Goal: Task Accomplishment & Management: Complete application form

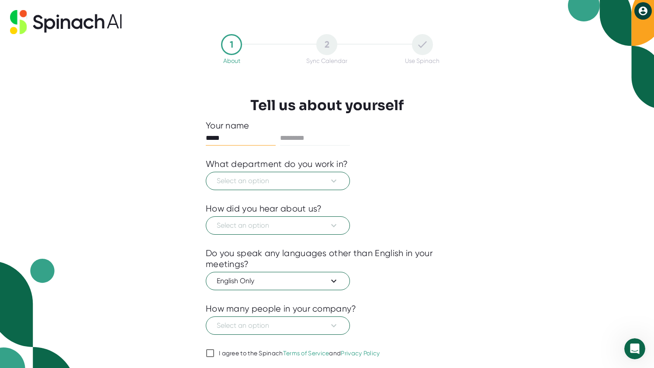
type input "*****"
click at [240, 179] on span "Select an option" at bounding box center [278, 181] width 122 height 10
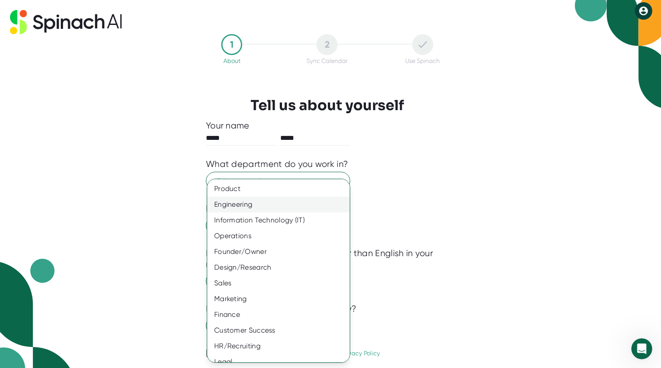
click at [235, 208] on div "Engineering" at bounding box center [281, 205] width 149 height 16
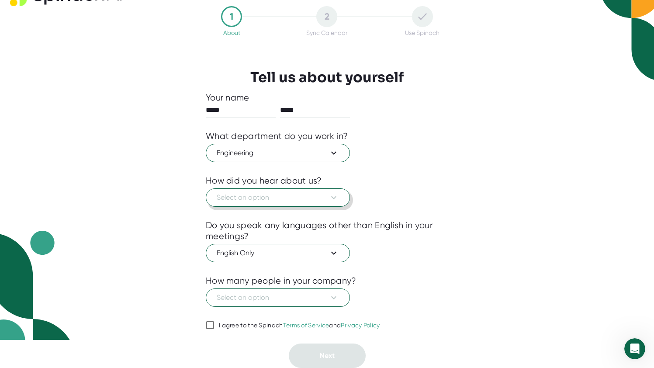
click at [242, 195] on span "Select an option" at bounding box center [278, 197] width 122 height 10
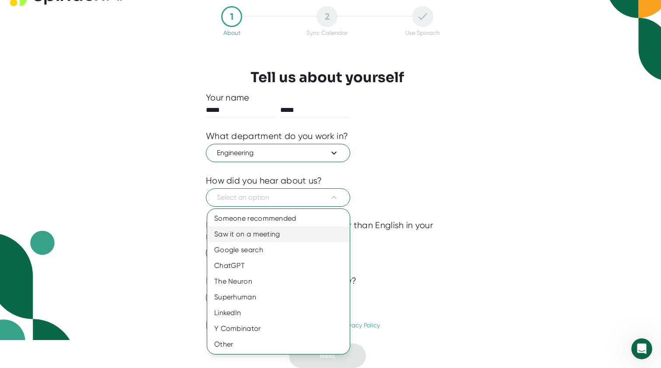
click at [261, 233] on div "Saw it on a meeting" at bounding box center [278, 234] width 142 height 16
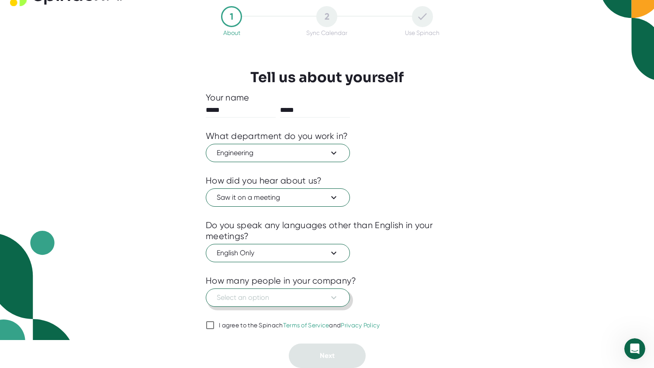
click at [310, 302] on span "Select an option" at bounding box center [278, 297] width 122 height 10
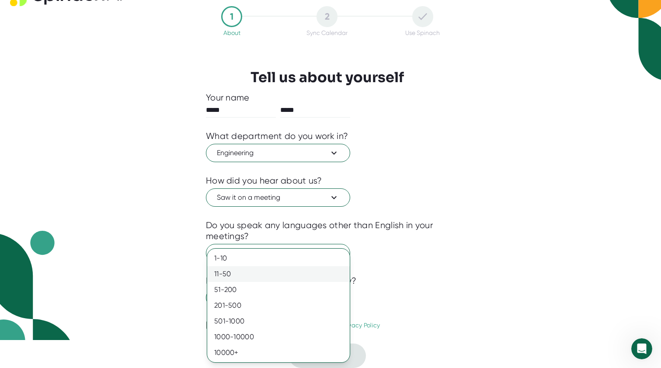
click at [309, 275] on div "11-50" at bounding box center [278, 274] width 142 height 16
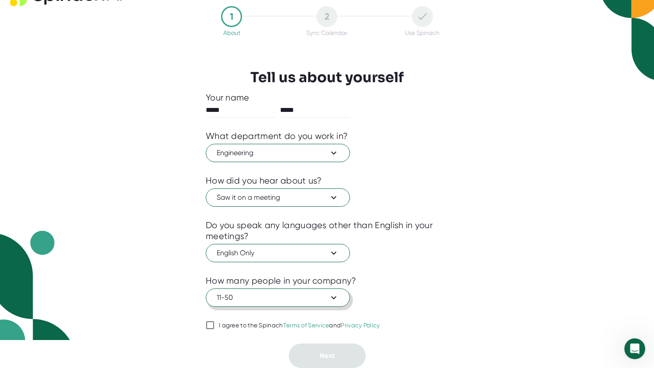
click at [306, 305] on button "11-50" at bounding box center [278, 297] width 144 height 18
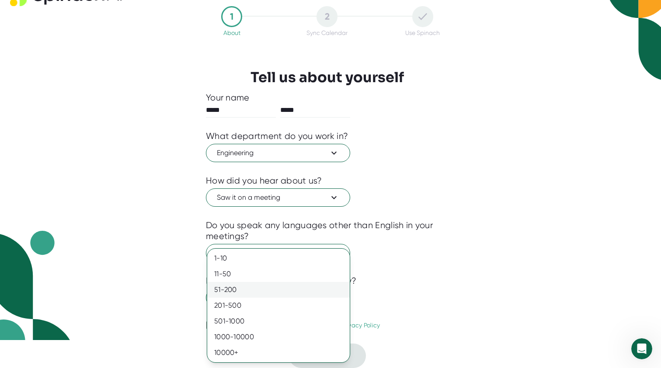
click at [281, 288] on div "51-200" at bounding box center [278, 290] width 142 height 16
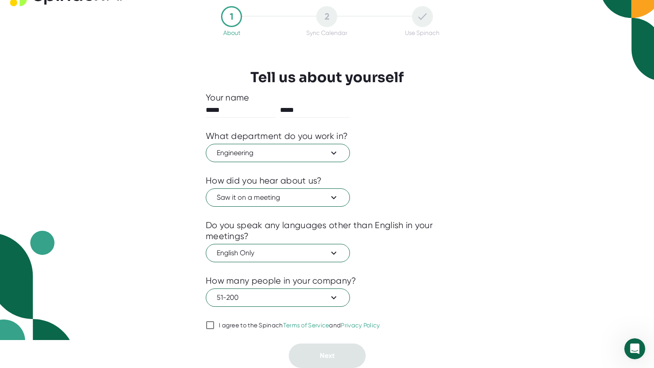
click at [253, 318] on div at bounding box center [327, 313] width 243 height 13
click at [255, 327] on div "I agree to the Spinach Terms of Service and Privacy Policy" at bounding box center [299, 326] width 161 height 8
click at [215, 327] on input "I agree to the Spinach Terms of Service and Privacy Policy" at bounding box center [210, 325] width 9 height 10
checkbox input "true"
click at [330, 355] on span "Next" at bounding box center [327, 355] width 15 height 8
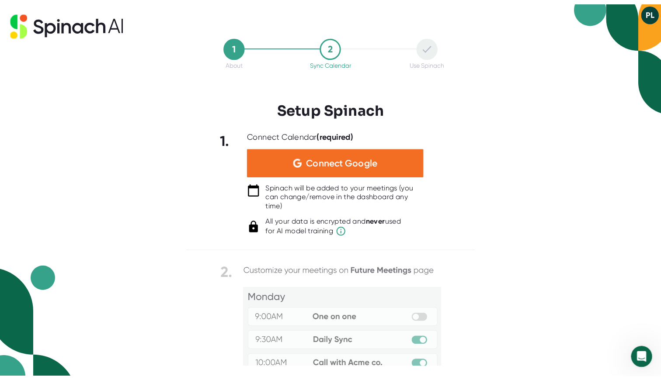
scroll to position [0, 0]
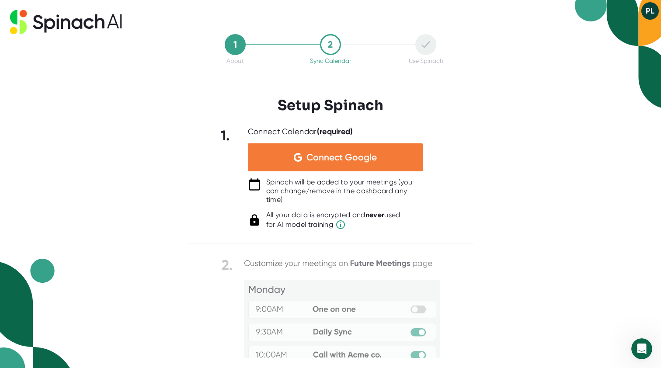
click at [319, 158] on span "Connect Google" at bounding box center [341, 157] width 70 height 9
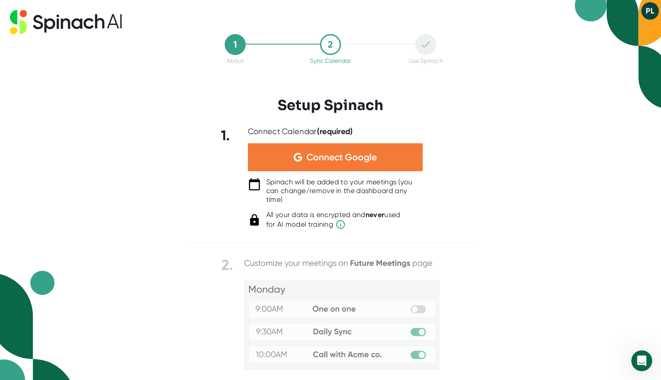
click at [287, 158] on div "Connect Google" at bounding box center [335, 157] width 175 height 28
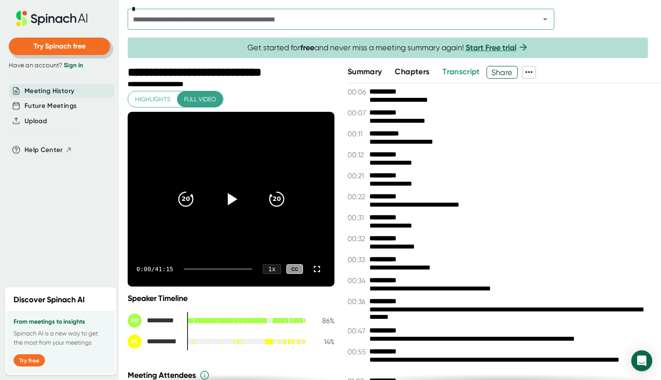
click at [82, 42] on span "Try Spinach free" at bounding box center [60, 46] width 52 height 8
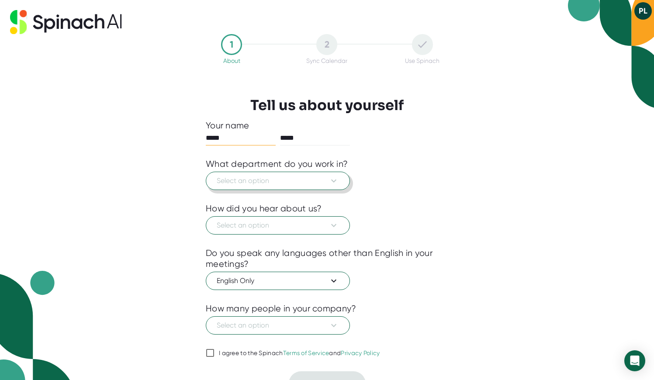
scroll to position [-1, 1]
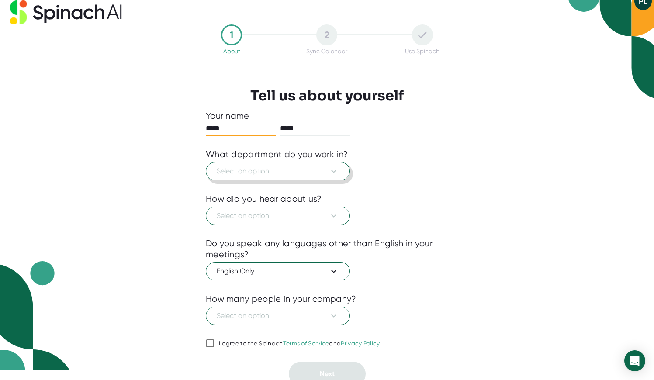
click at [213, 187] on div at bounding box center [327, 186] width 243 height 13
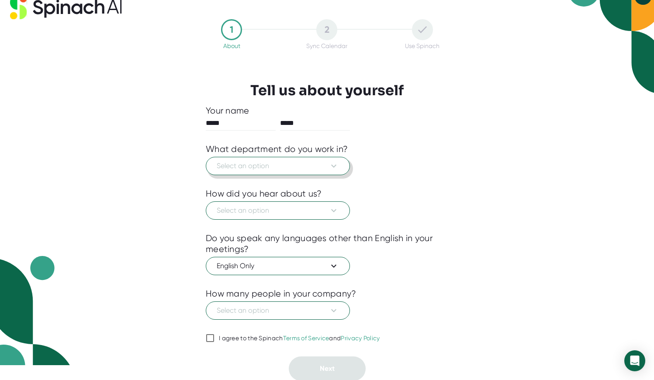
click at [217, 171] on button "Select an option" at bounding box center [278, 166] width 144 height 18
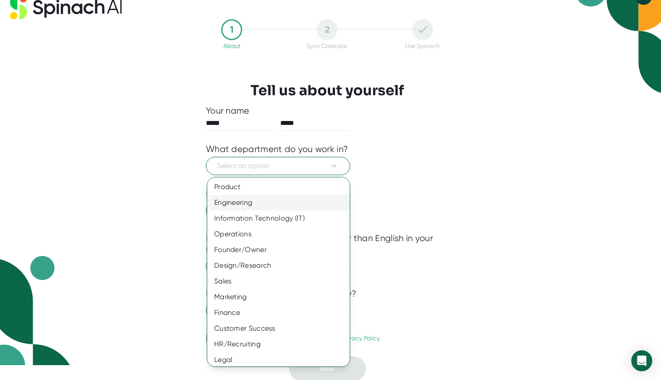
click at [223, 205] on div "Engineering" at bounding box center [281, 203] width 149 height 16
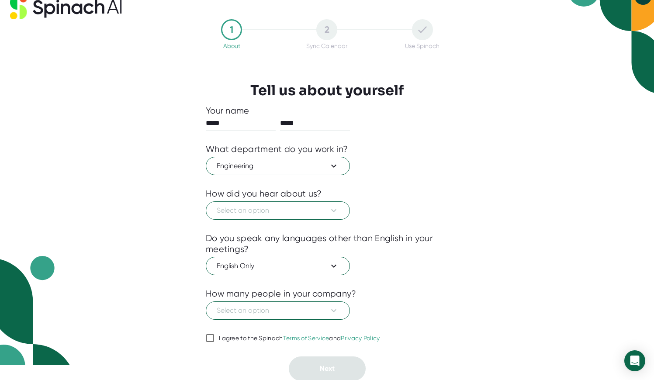
click at [223, 205] on button "Select an option" at bounding box center [278, 210] width 144 height 18
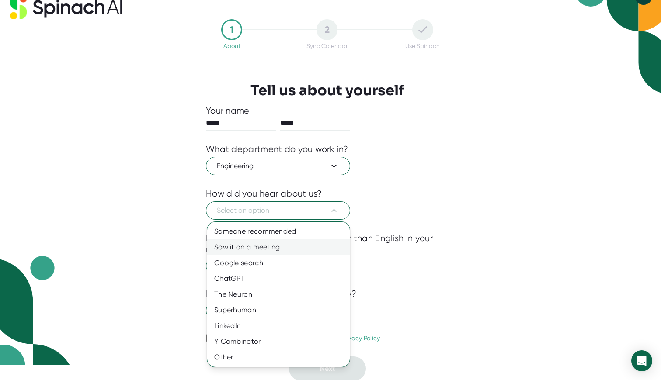
click at [236, 244] on div "Saw it on a meeting" at bounding box center [278, 247] width 142 height 16
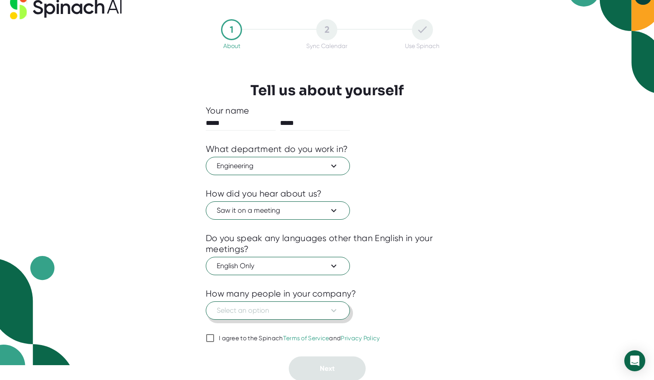
click at [253, 311] on span "Select an option" at bounding box center [278, 310] width 122 height 10
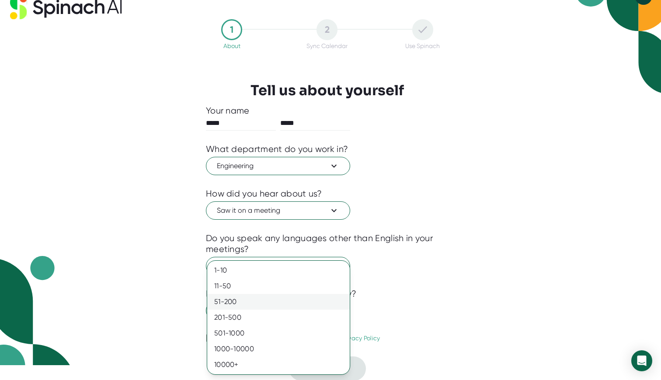
click at [252, 305] on div "51-200" at bounding box center [278, 302] width 142 height 16
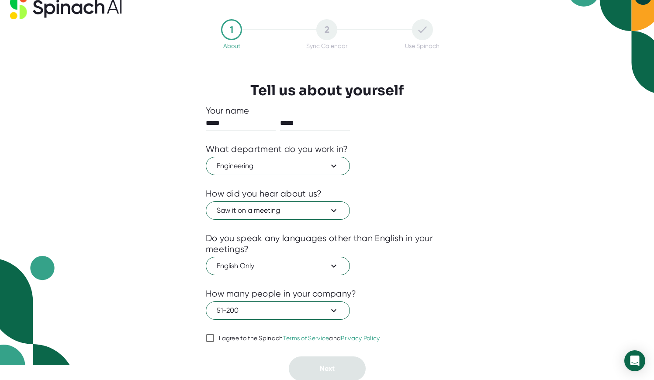
click at [252, 333] on label "I agree to the Spinach Terms of Service and Privacy Policy" at bounding box center [293, 338] width 174 height 10
click at [215, 333] on input "I agree to the Spinach Terms of Service and Privacy Policy" at bounding box center [210, 338] width 9 height 10
checkbox input "true"
click at [312, 365] on button "Next" at bounding box center [327, 369] width 77 height 24
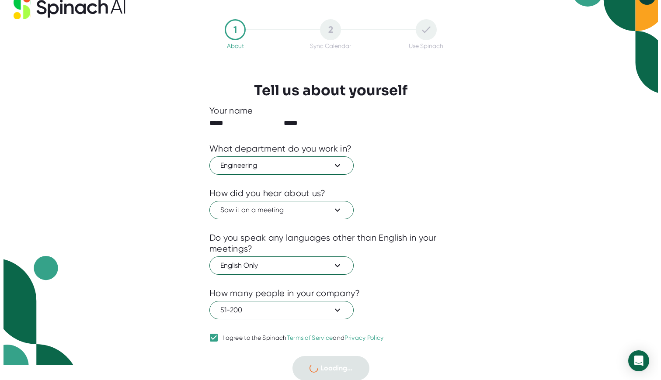
scroll to position [0, 0]
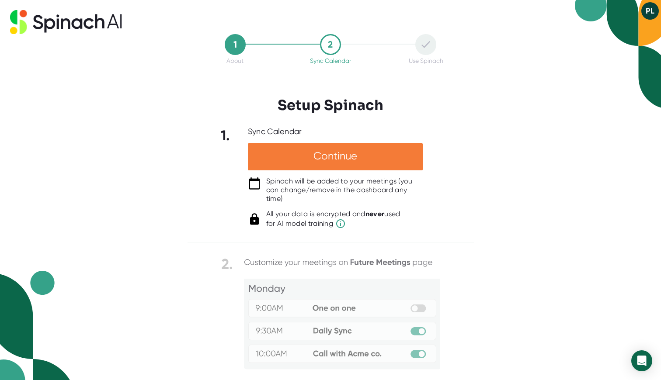
click at [286, 160] on div "Continue" at bounding box center [335, 156] width 175 height 27
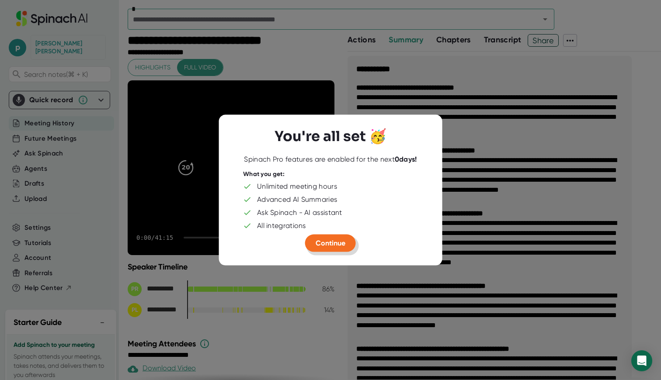
click at [338, 242] on span "Continue" at bounding box center [331, 243] width 30 height 8
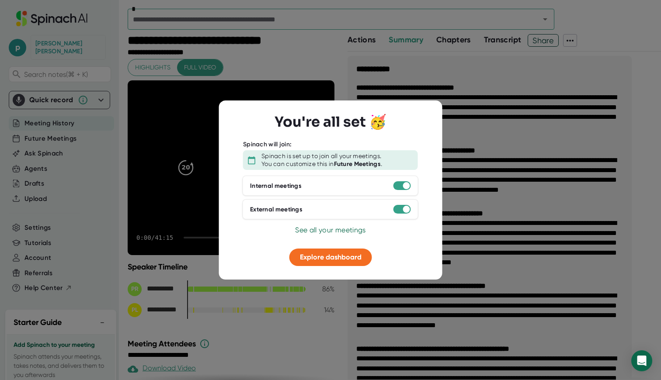
click at [340, 232] on span "See all your meetings" at bounding box center [330, 230] width 70 height 8
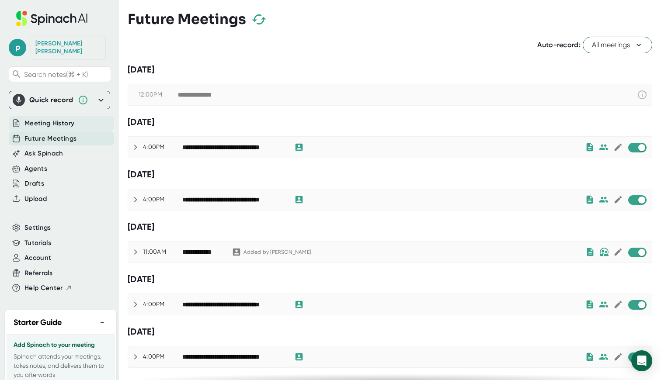
click at [54, 118] on span "Meeting History" at bounding box center [49, 123] width 50 height 10
